Goal: Transaction & Acquisition: Subscribe to service/newsletter

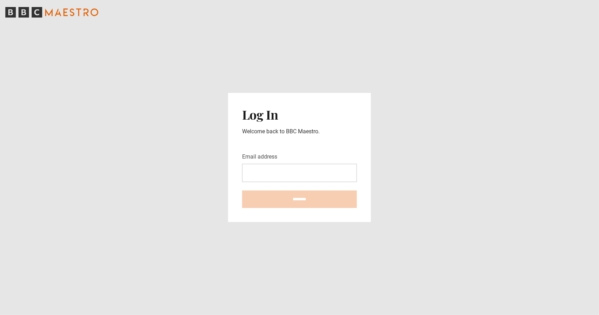
click at [53, 11] on icon "BBC Maestro" at bounding box center [51, 12] width 93 height 11
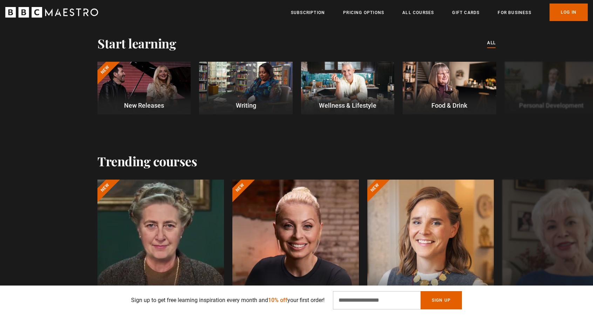
scroll to position [238, 0]
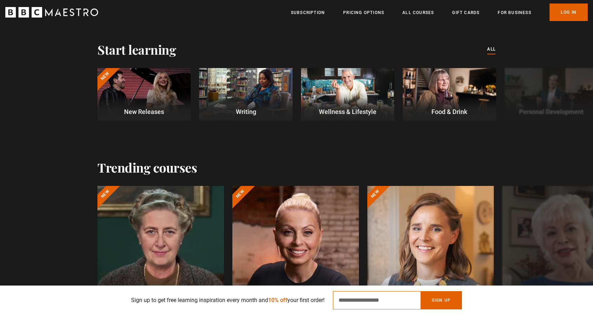
click at [371, 301] on input "Email Address" at bounding box center [377, 300] width 88 height 18
type input "**********"
click at [444, 299] on button "Sign Up" at bounding box center [441, 300] width 41 height 18
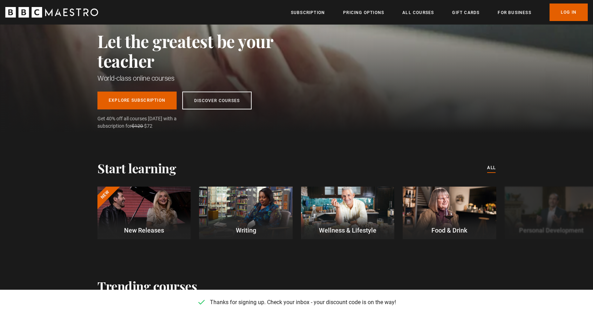
scroll to position [0, 276]
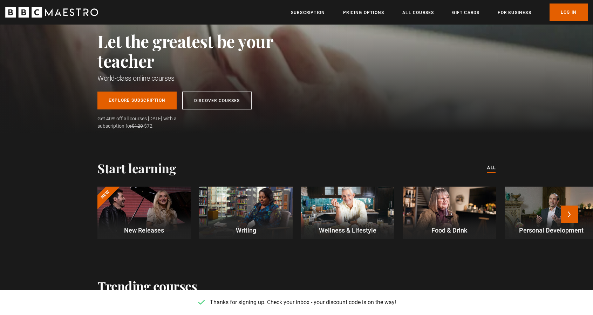
click at [264, 206] on div at bounding box center [245, 213] width 93 height 53
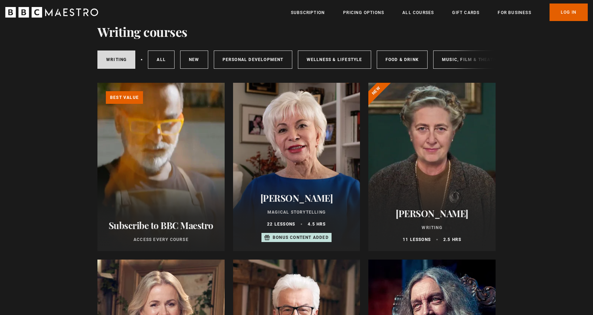
scroll to position [66, 0]
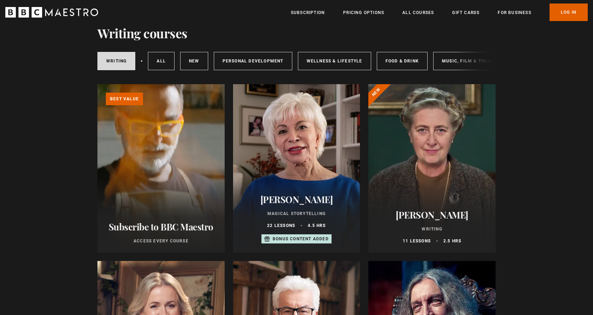
click at [97, 84] on link "Learn more about BBC Maestro" at bounding box center [97, 84] width 0 height 0
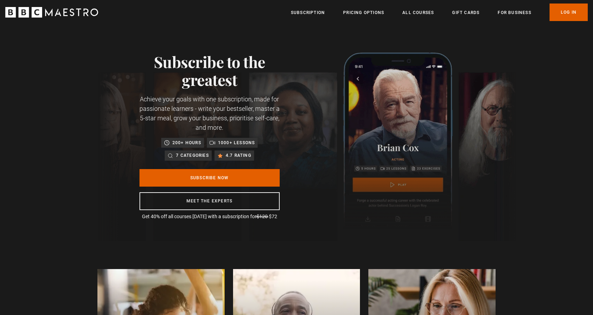
scroll to position [0, 735]
click at [210, 175] on link "Subscribe Now" at bounding box center [210, 178] width 140 height 18
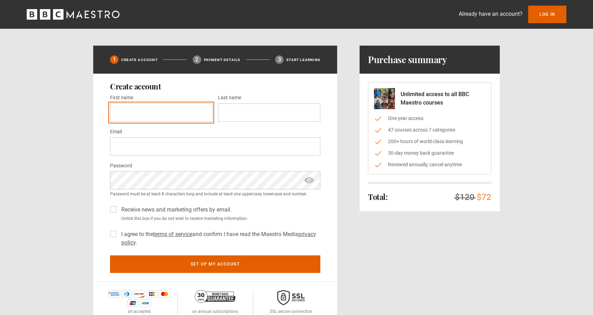
click at [162, 110] on input "First name *" at bounding box center [161, 112] width 102 height 18
type input "*****"
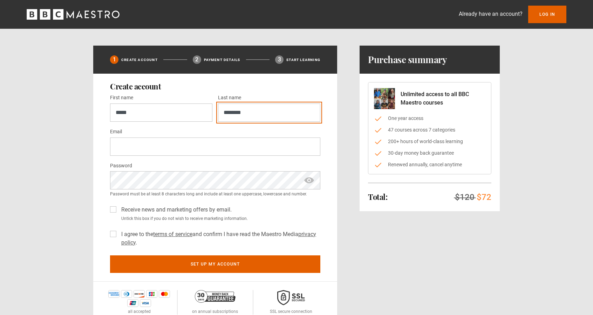
type input "********"
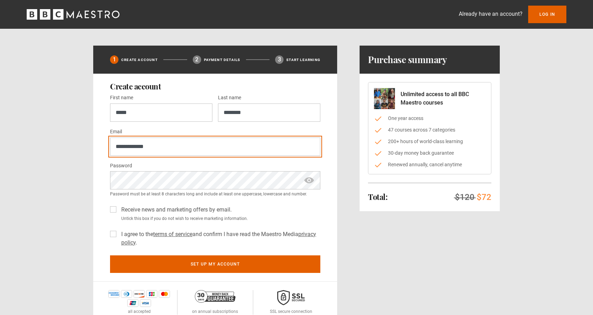
type input "**********"
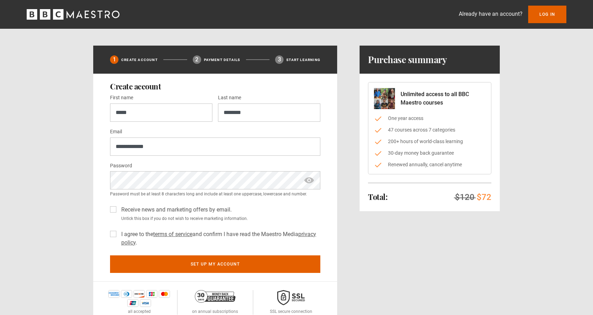
click at [310, 178] on span "show password" at bounding box center [309, 180] width 11 height 18
click at [309, 180] on span "show password" at bounding box center [309, 180] width 11 height 18
click at [309, 180] on span "hide password" at bounding box center [309, 180] width 11 height 18
click at [309, 180] on span "show password" at bounding box center [309, 180] width 11 height 18
click at [309, 178] on span "hide password" at bounding box center [309, 180] width 11 height 18
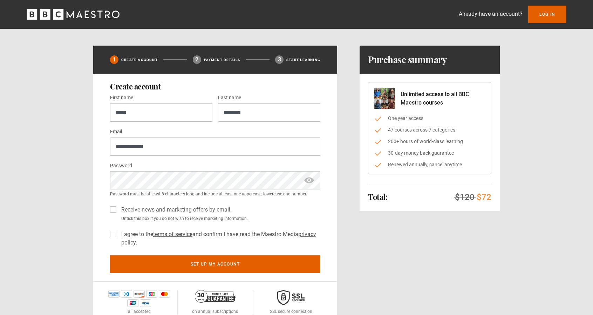
click at [109, 235] on div "**********" at bounding box center [215, 178] width 244 height 208
click at [119, 235] on label "I agree to the terms of service and confirm I have read the Maestro Media priva…" at bounding box center [220, 238] width 202 height 17
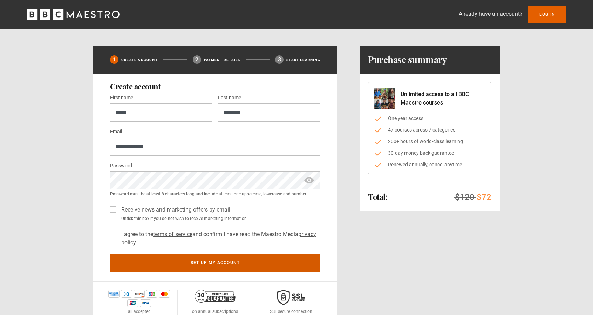
click at [210, 258] on button "Set up my account" at bounding box center [215, 263] width 210 height 18
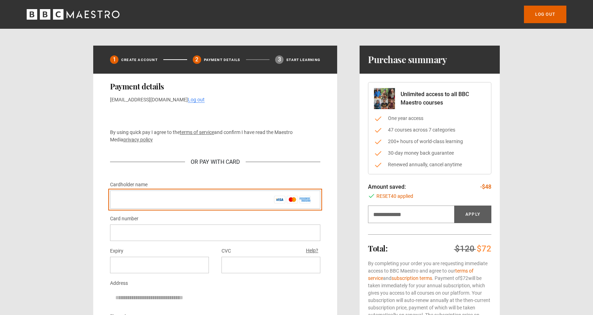
click at [168, 197] on input "Cardholder name *" at bounding box center [215, 199] width 210 height 18
type input "**********"
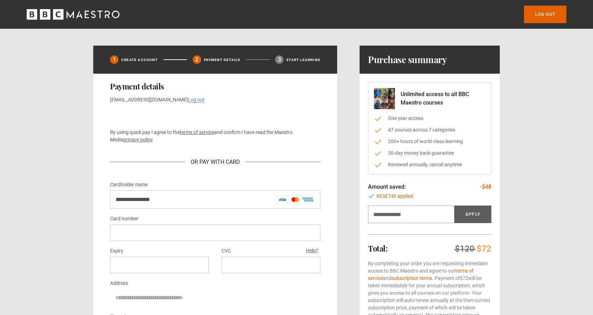
click at [151, 258] on div at bounding box center [159, 265] width 99 height 16
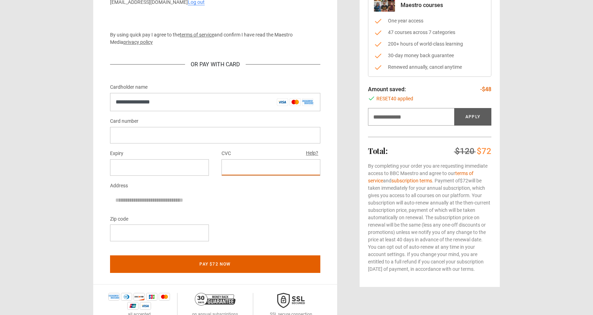
scroll to position [106, 0]
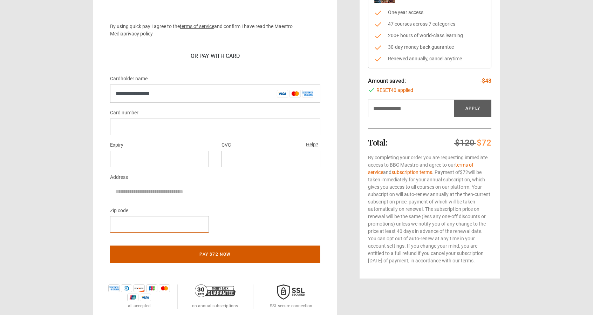
click at [212, 252] on button "Pay $72 now" at bounding box center [215, 254] width 210 height 18
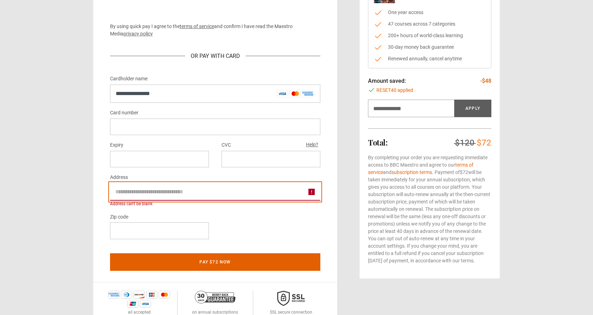
click at [158, 191] on input "Address" at bounding box center [215, 192] width 210 height 18
type input "*"
type input "**********"
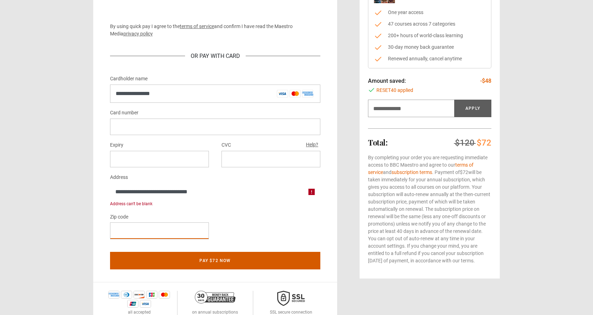
click at [217, 258] on button "Pay $72 now" at bounding box center [215, 261] width 210 height 18
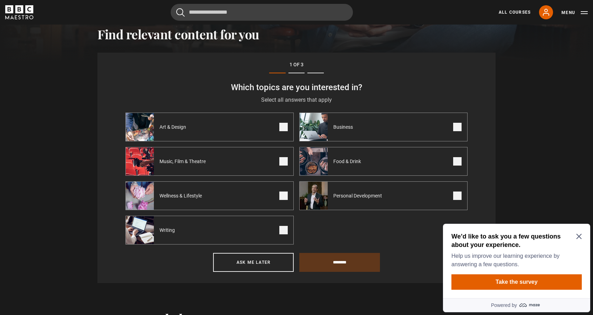
click at [580, 236] on icon "Close Maze Prompt" at bounding box center [578, 236] width 5 height 5
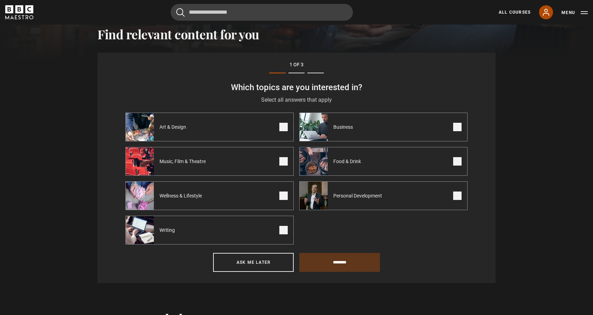
click at [543, 15] on icon at bounding box center [546, 12] width 6 height 6
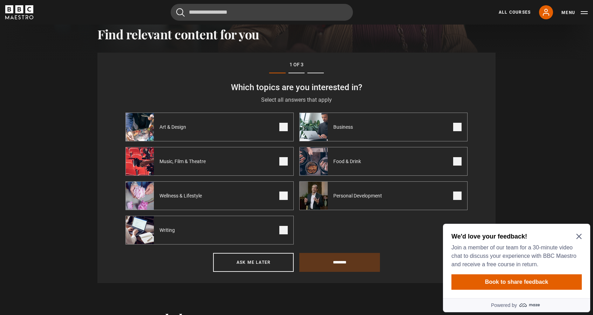
click at [578, 235] on icon "Close Maze Prompt" at bounding box center [579, 237] width 6 height 6
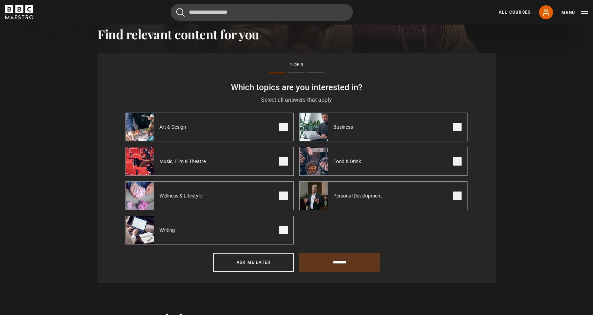
click at [454, 128] on span at bounding box center [457, 127] width 8 height 8
click at [457, 159] on span at bounding box center [457, 161] width 8 height 8
click at [457, 194] on span at bounding box center [457, 195] width 8 height 8
click at [281, 229] on span at bounding box center [283, 230] width 8 height 8
click at [283, 201] on label "Wellness & Lifestyle" at bounding box center [210, 195] width 168 height 29
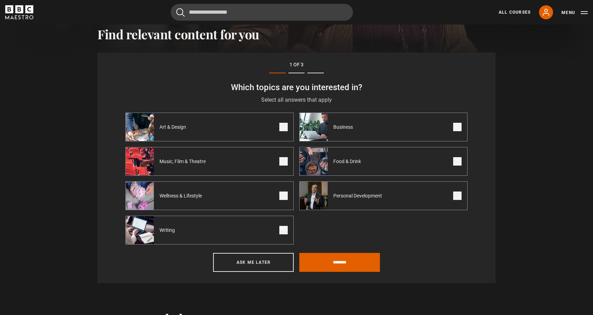
click at [283, 162] on span at bounding box center [283, 161] width 8 height 8
click at [283, 127] on span at bounding box center [283, 127] width 8 height 8
click at [341, 256] on input "********" at bounding box center [339, 262] width 81 height 19
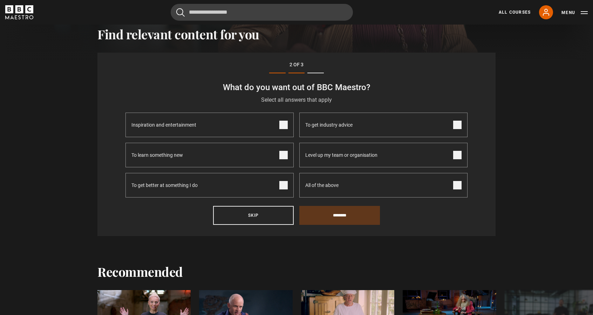
click at [283, 125] on span at bounding box center [283, 125] width 8 height 8
click at [283, 153] on span at bounding box center [283, 155] width 8 height 8
click at [457, 125] on span at bounding box center [457, 125] width 8 height 8
click at [459, 182] on span at bounding box center [457, 185] width 8 height 8
click at [354, 210] on input "********" at bounding box center [339, 215] width 81 height 19
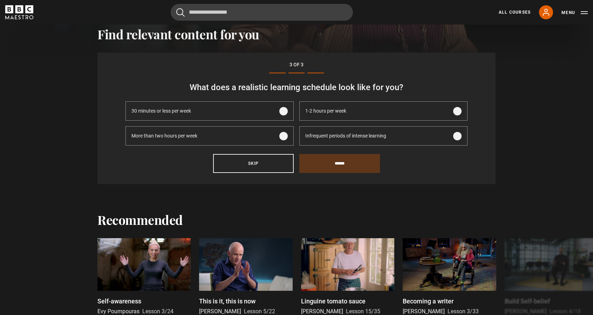
click at [458, 109] on span at bounding box center [457, 111] width 8 height 8
click at [356, 158] on input "******" at bounding box center [339, 163] width 81 height 19
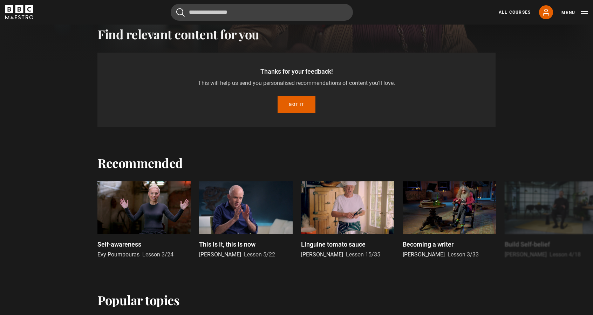
scroll to position [217, 0]
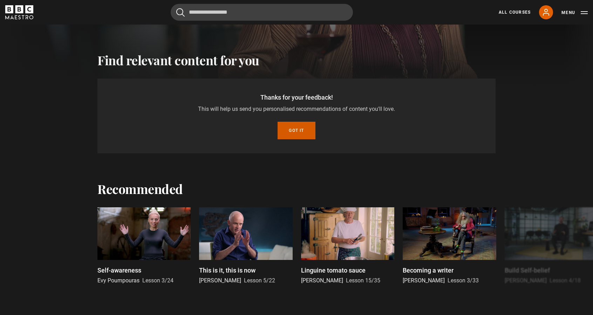
click at [297, 129] on button "Got it" at bounding box center [297, 131] width 38 height 18
